Goal: Find contact information: Find contact information

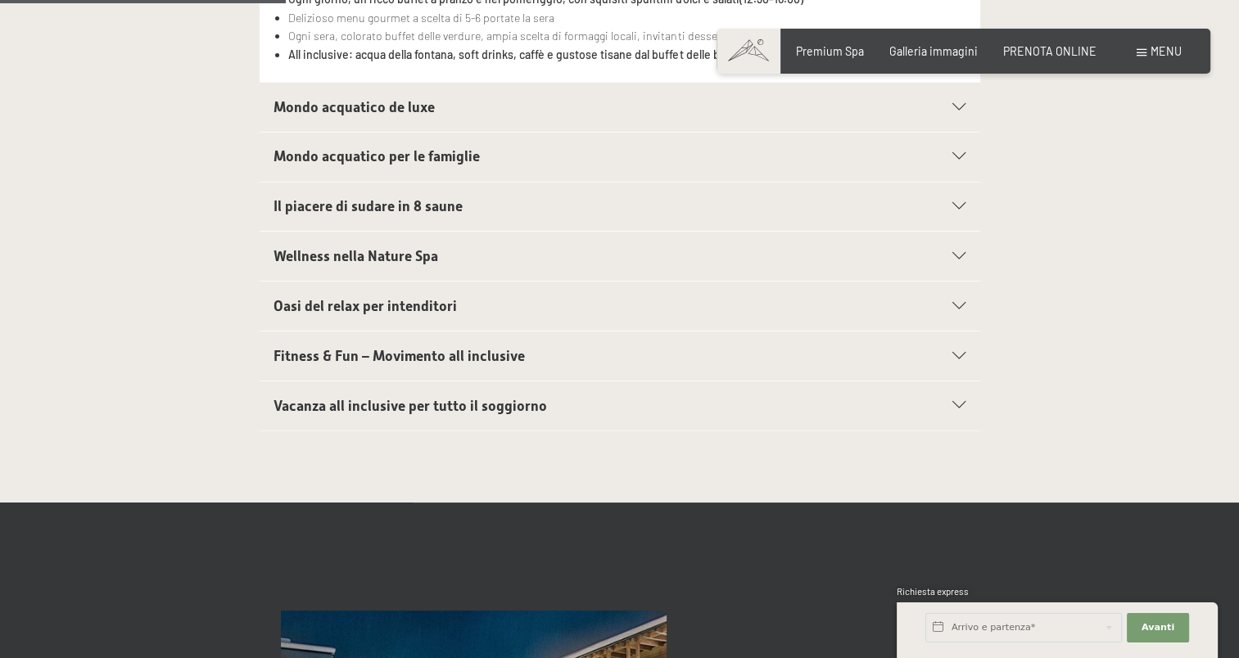
click at [1163, 52] on span "Menu" at bounding box center [1165, 51] width 31 height 14
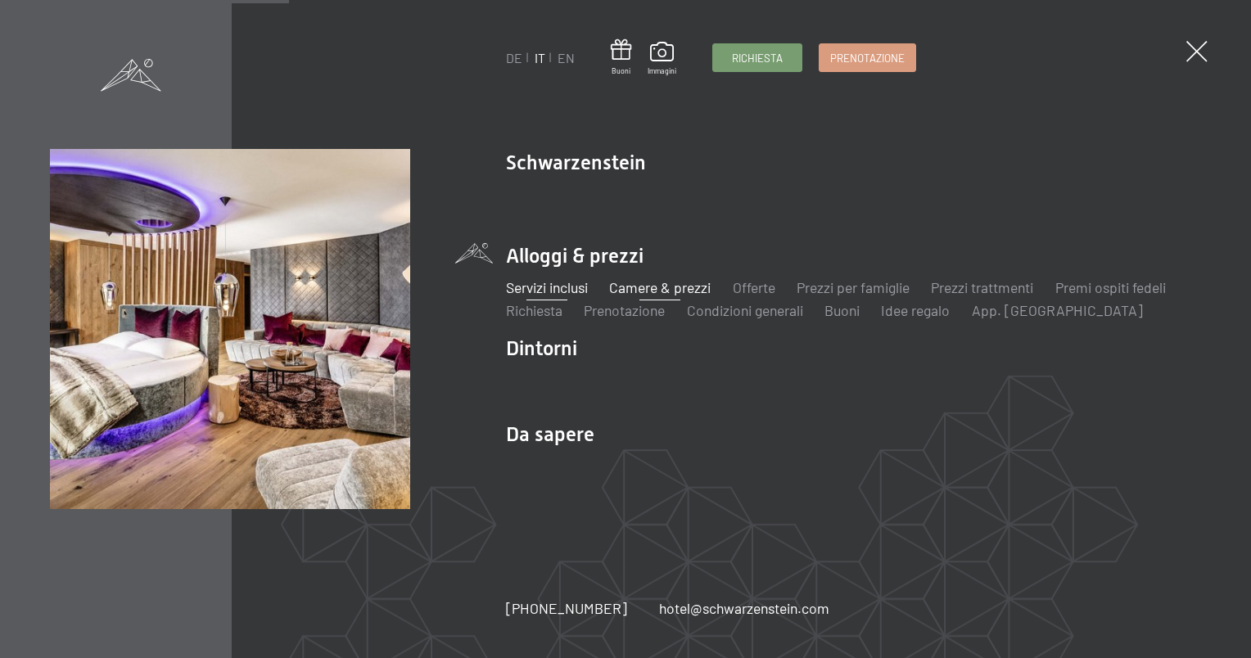
click at [641, 291] on link "Camere & prezzi" at bounding box center [660, 287] width 102 height 18
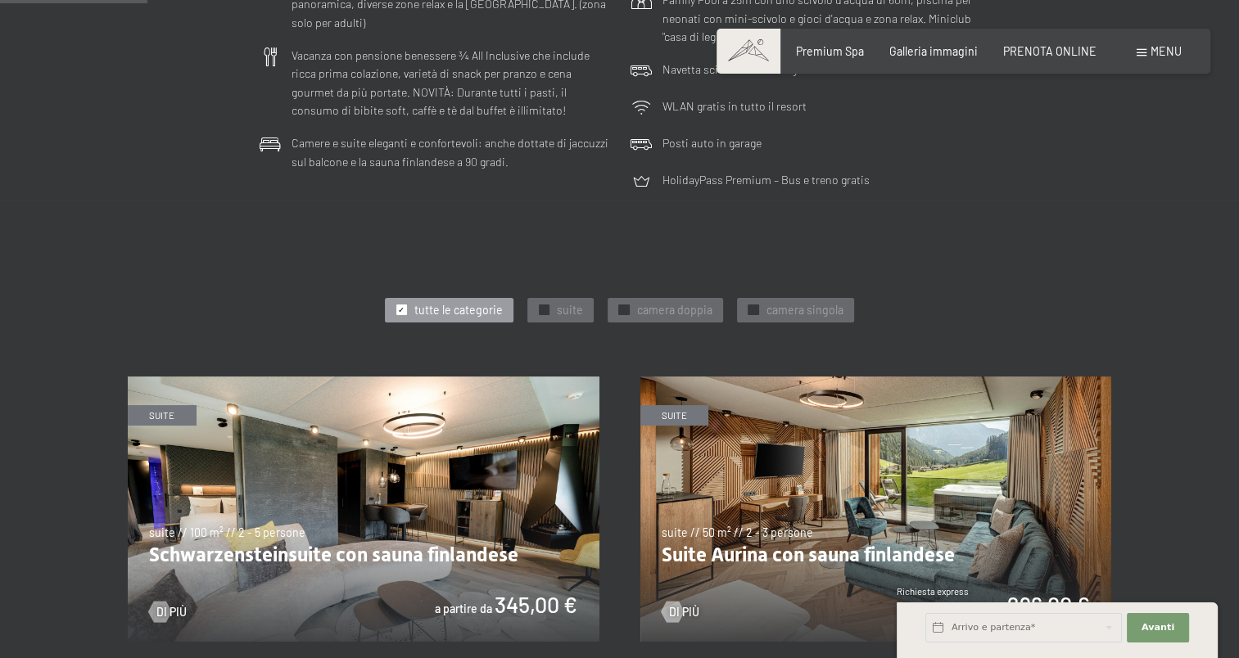
scroll to position [573, 0]
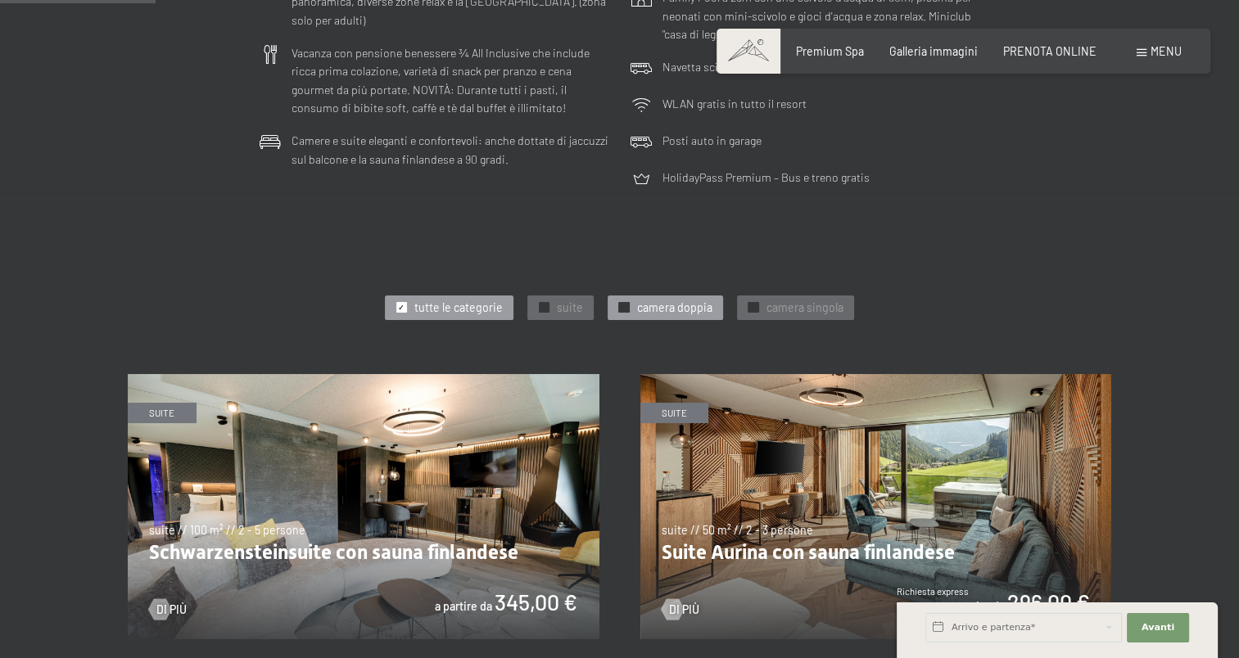
click at [671, 314] on span "camera doppia" at bounding box center [673, 308] width 75 height 16
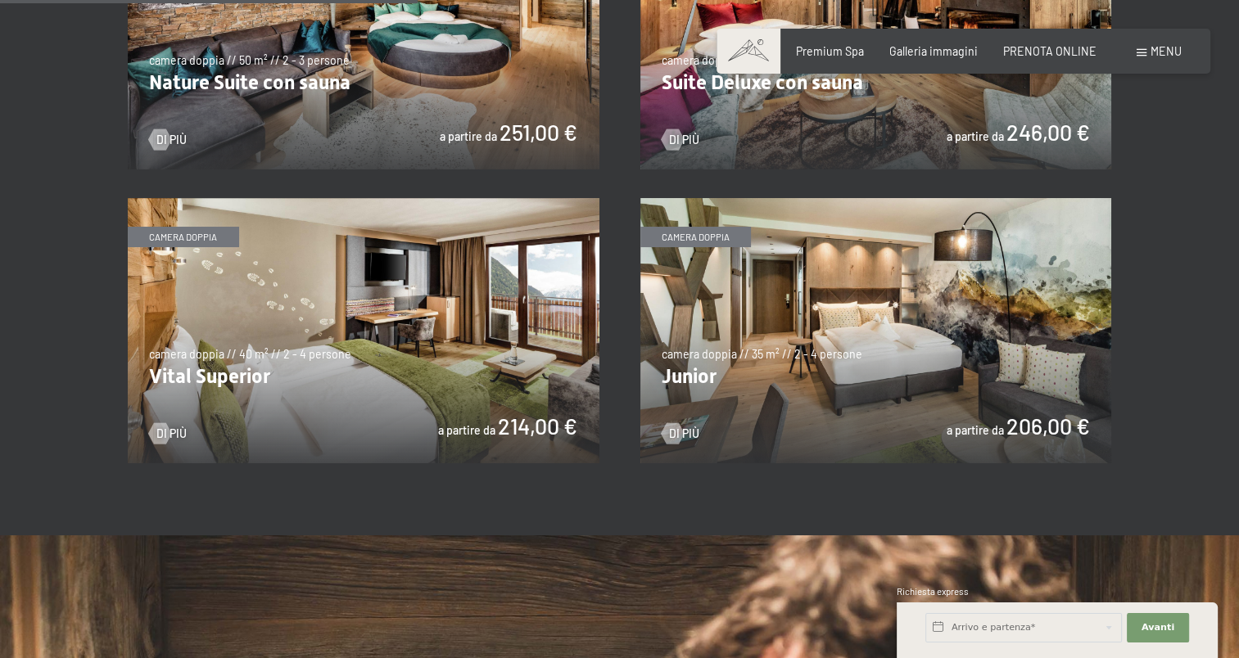
scroll to position [982, 0]
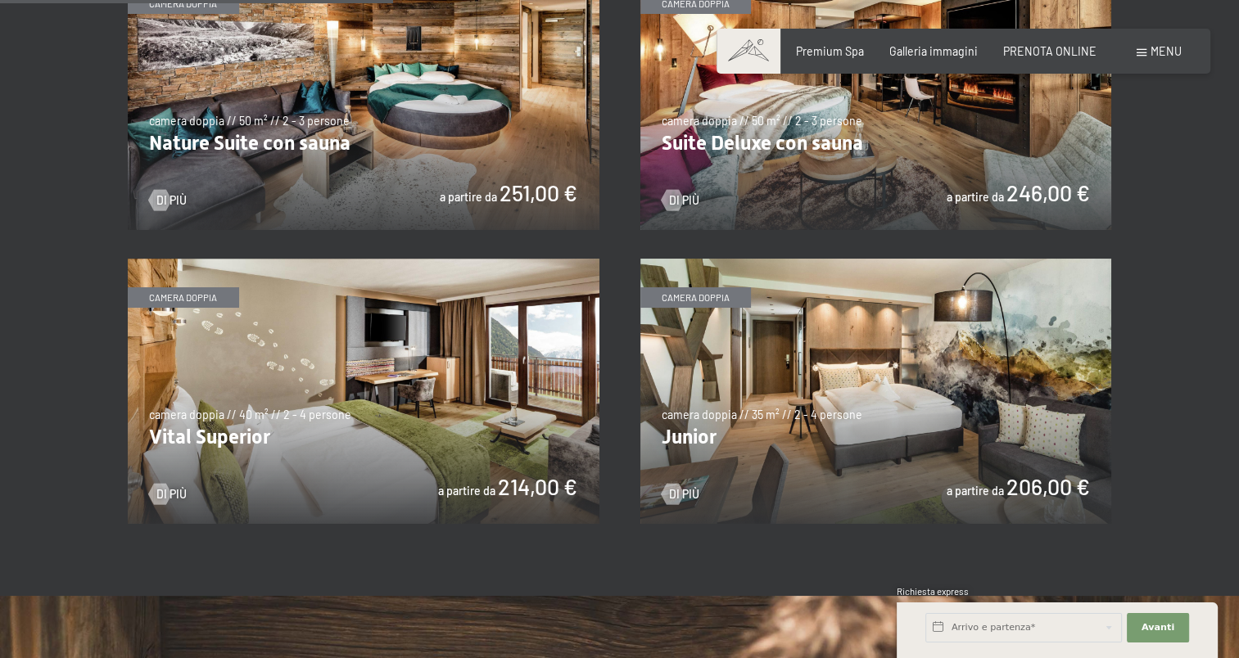
click at [848, 370] on img at bounding box center [876, 391] width 472 height 265
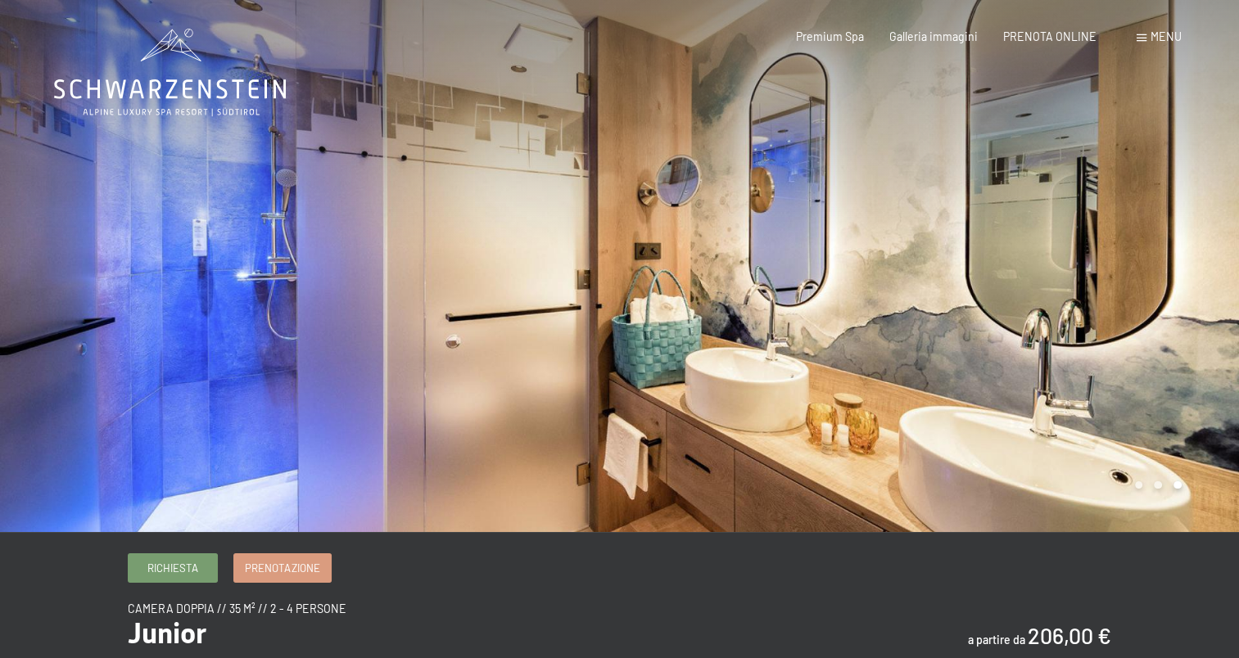
click at [1149, 35] on div "Menu" at bounding box center [1158, 37] width 45 height 16
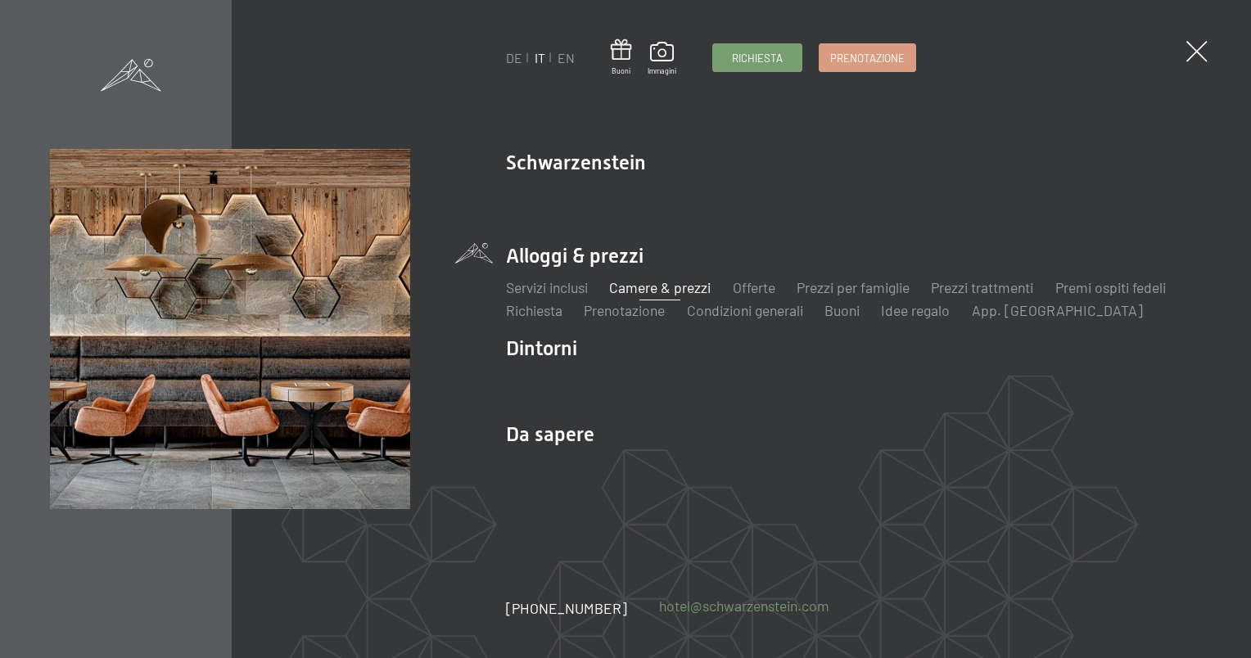
click at [707, 603] on link "hotel@ no-spam. schwarzenstein. no-spam. com" at bounding box center [744, 606] width 170 height 20
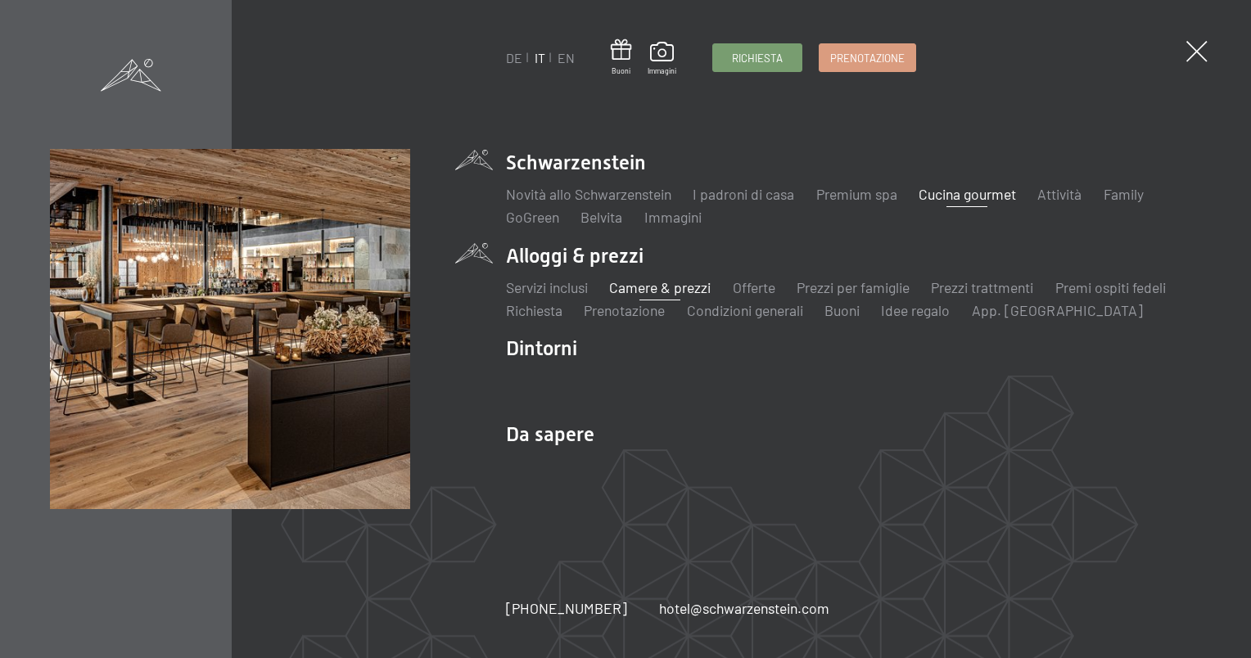
click at [934, 196] on link "Cucina gourmet" at bounding box center [967, 194] width 97 height 18
click at [759, 56] on span "Richiesta" at bounding box center [757, 55] width 51 height 15
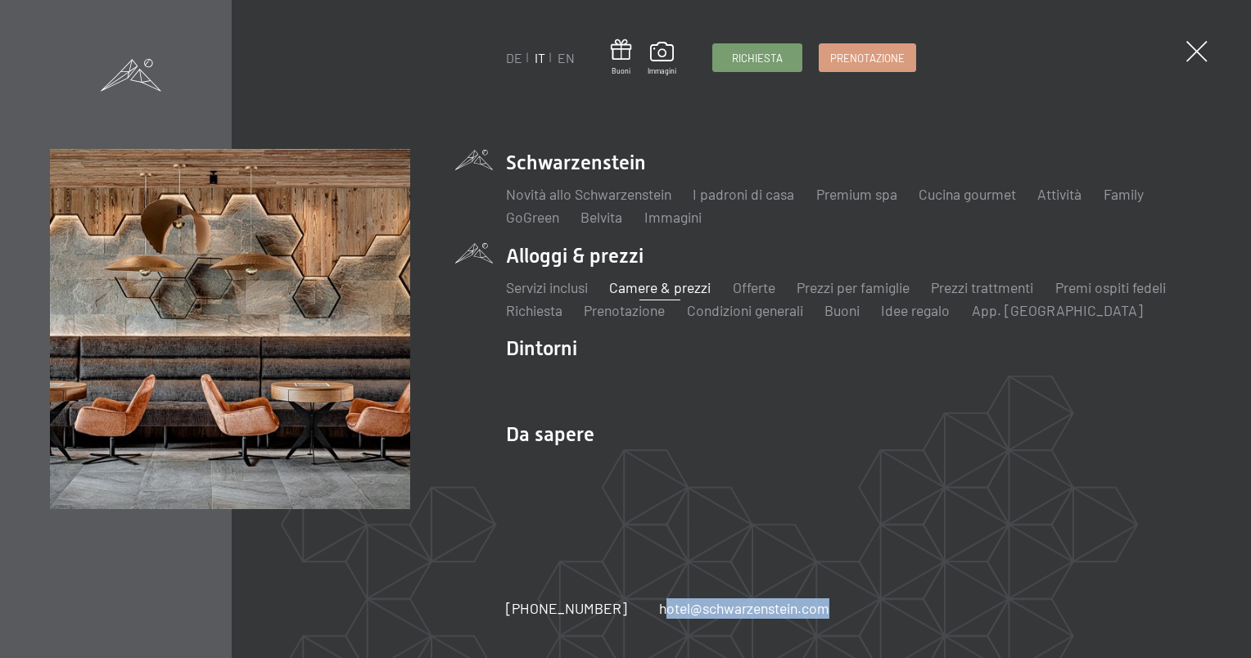
drag, startPoint x: 634, startPoint y: 608, endPoint x: 806, endPoint y: 620, distance: 172.3
click at [806, 620] on div "DE IT EN Buoni Immagini Richiesta Prenotazione DE IT EN Schwarzenstein Novità a…" at bounding box center [625, 329] width 1251 height 658
copy link "hotel@ no-spam. schwarzenstein. no-spam. com"
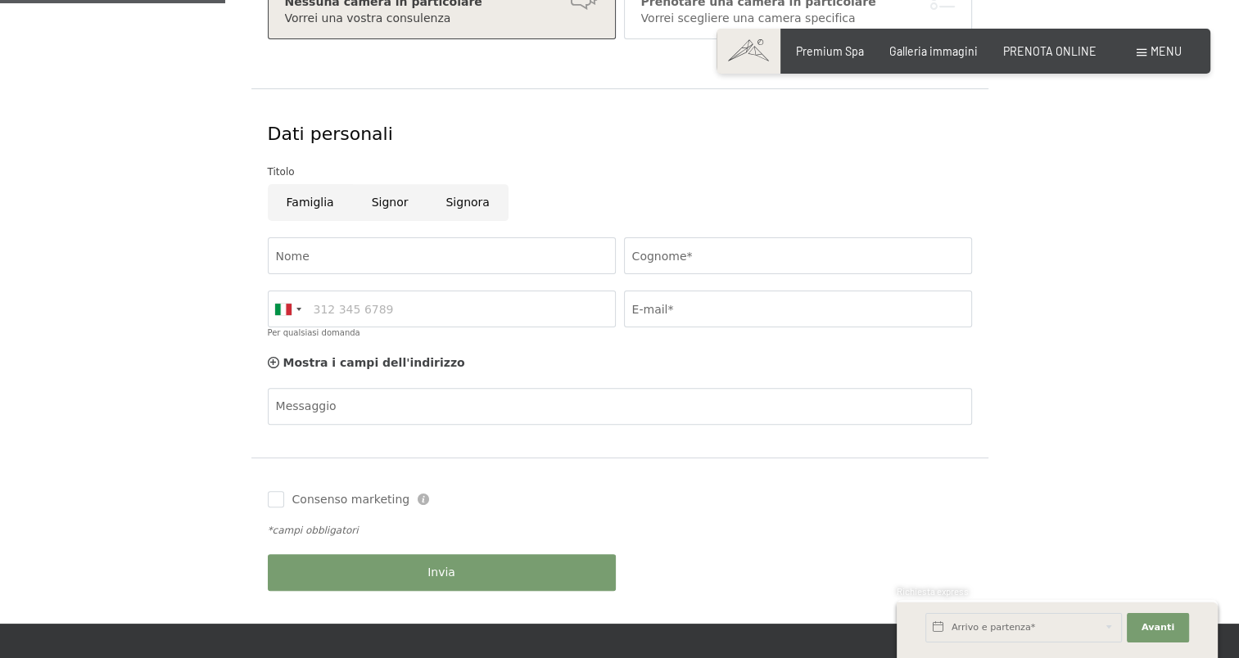
scroll to position [164, 0]
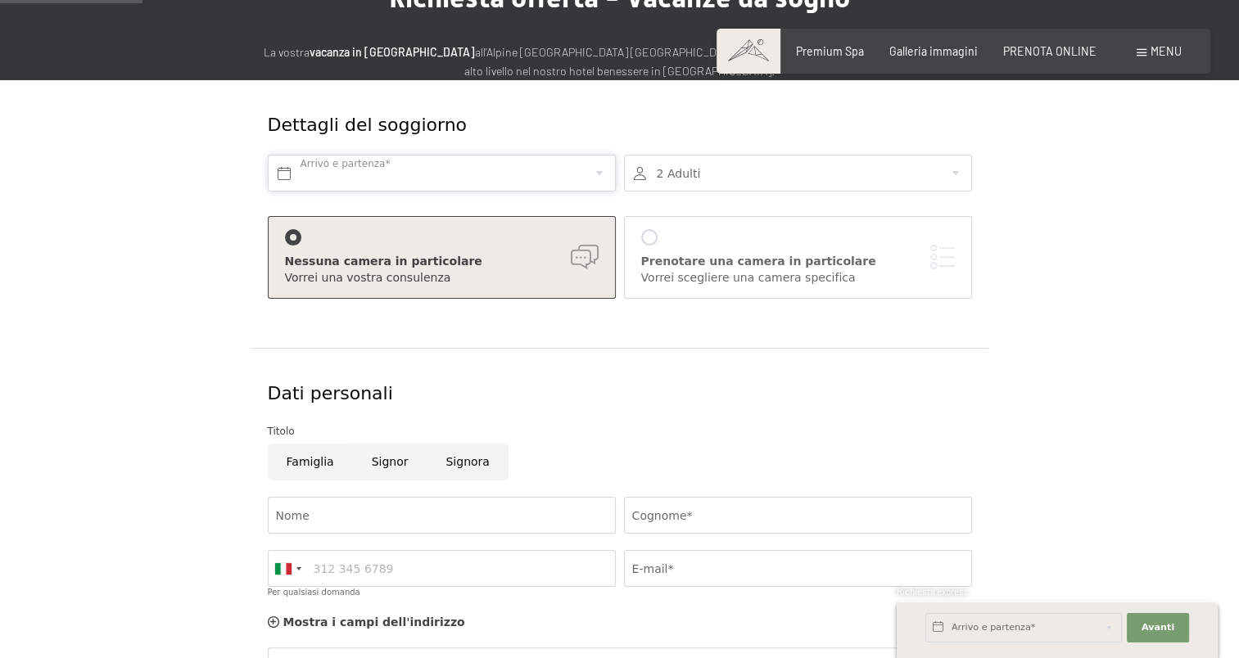
click at [346, 181] on input "text" at bounding box center [442, 173] width 348 height 37
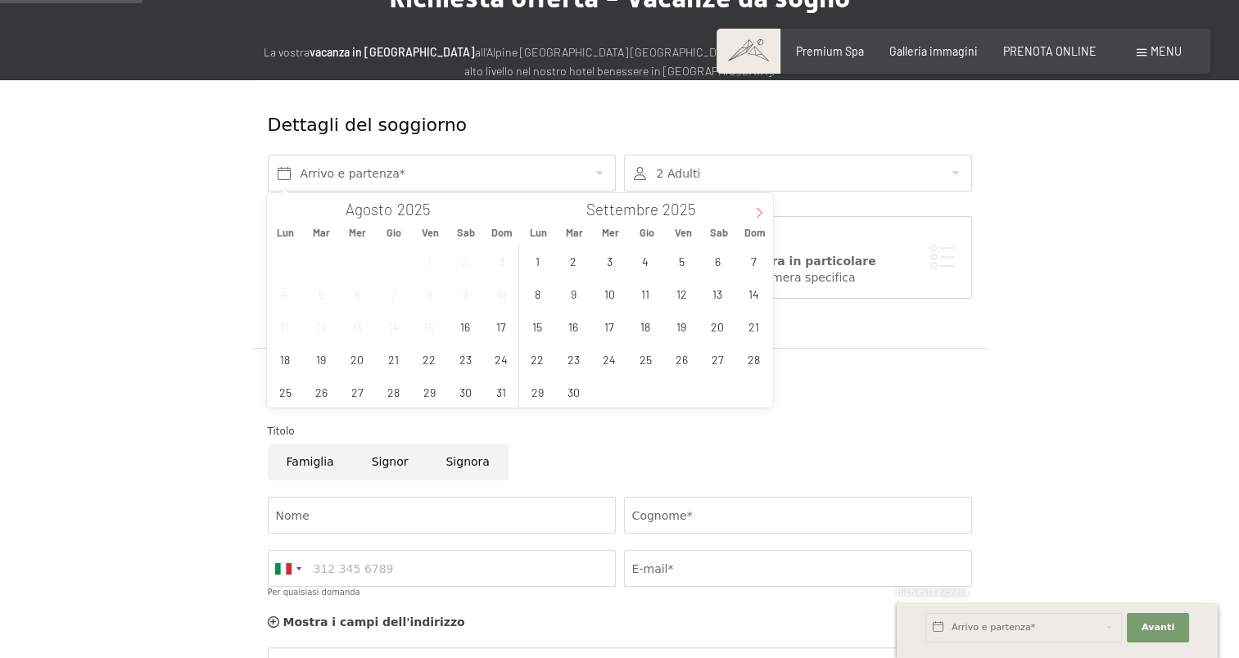
click at [766, 213] on span at bounding box center [759, 207] width 28 height 28
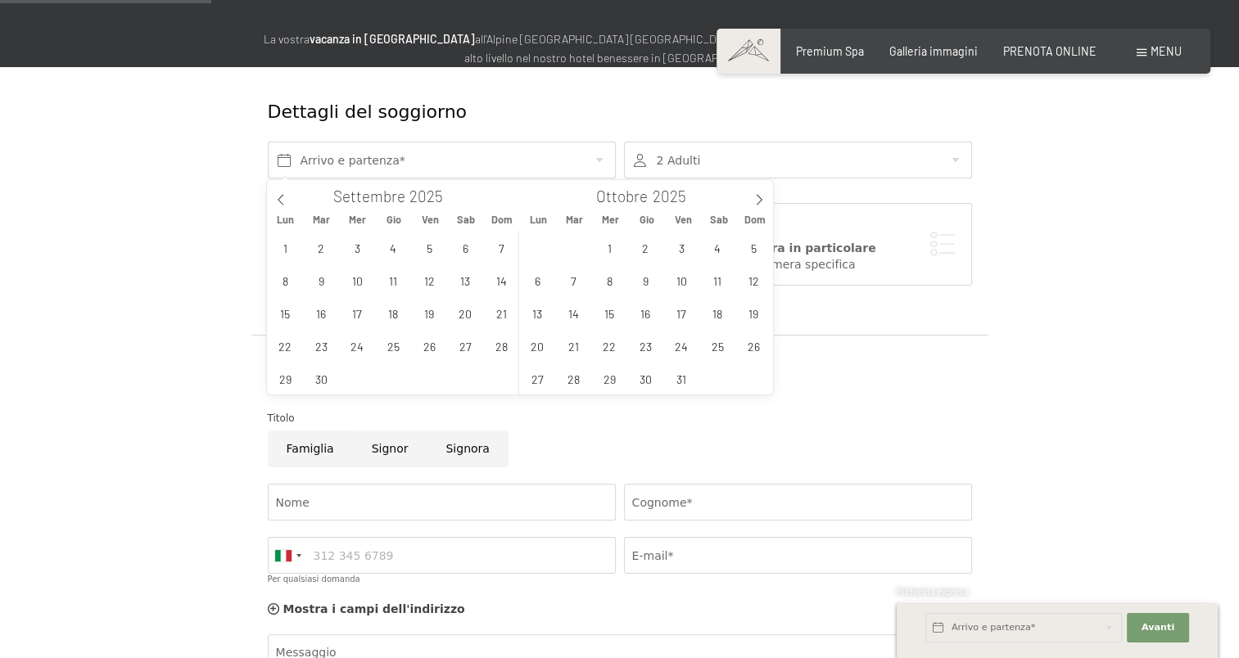
scroll to position [246, 0]
